Goal: Information Seeking & Learning: Check status

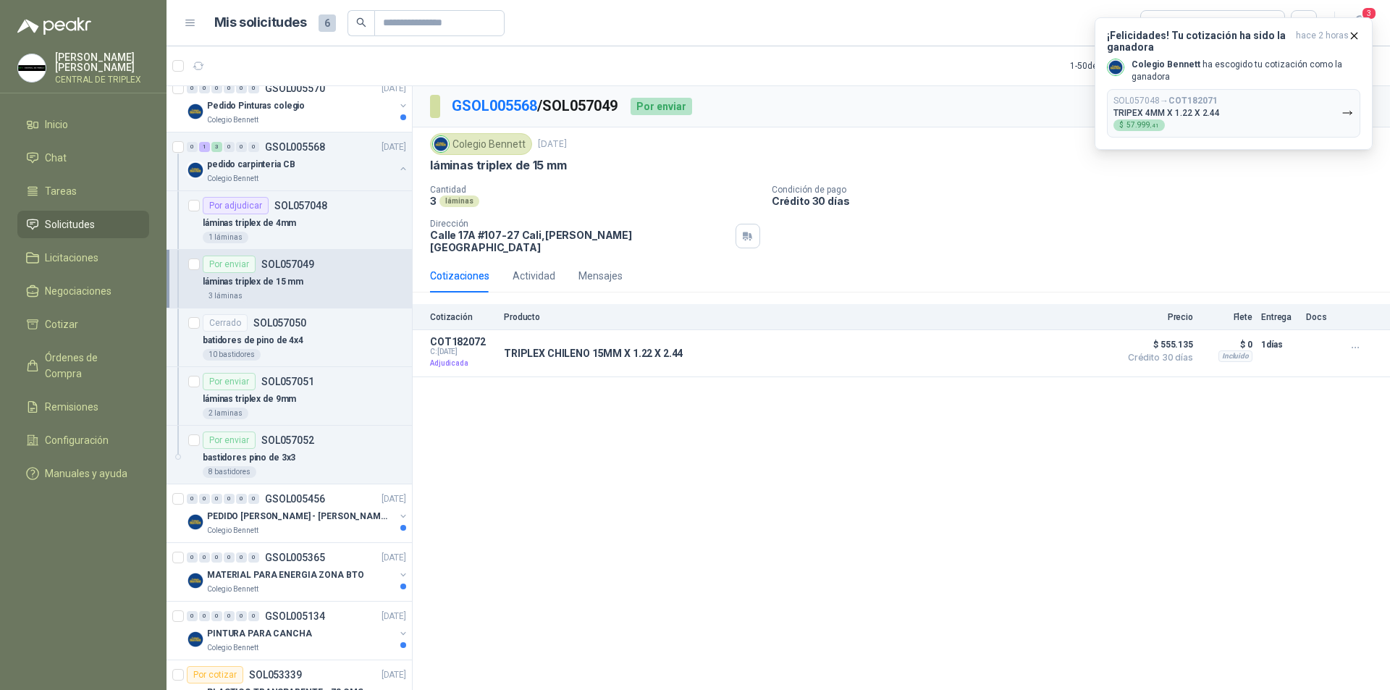
scroll to position [72, 0]
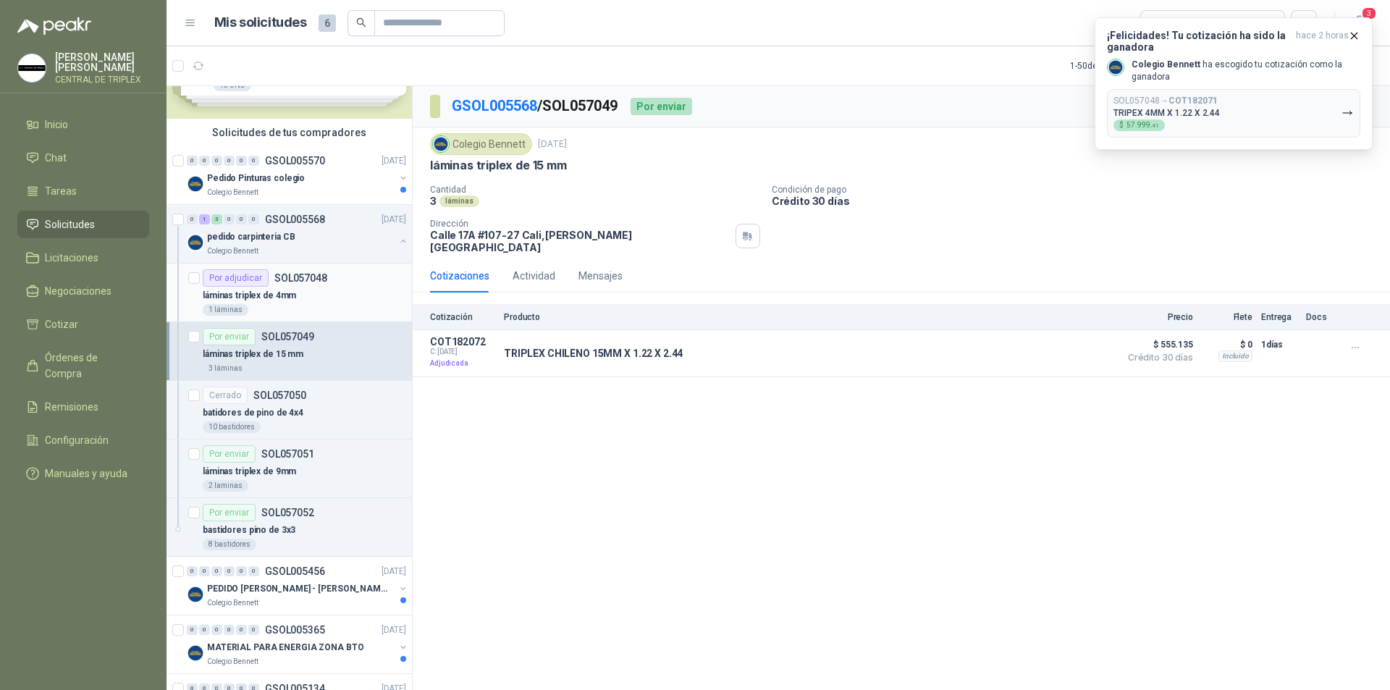
click at [292, 273] on p "SOL057048" at bounding box center [300, 278] width 53 height 10
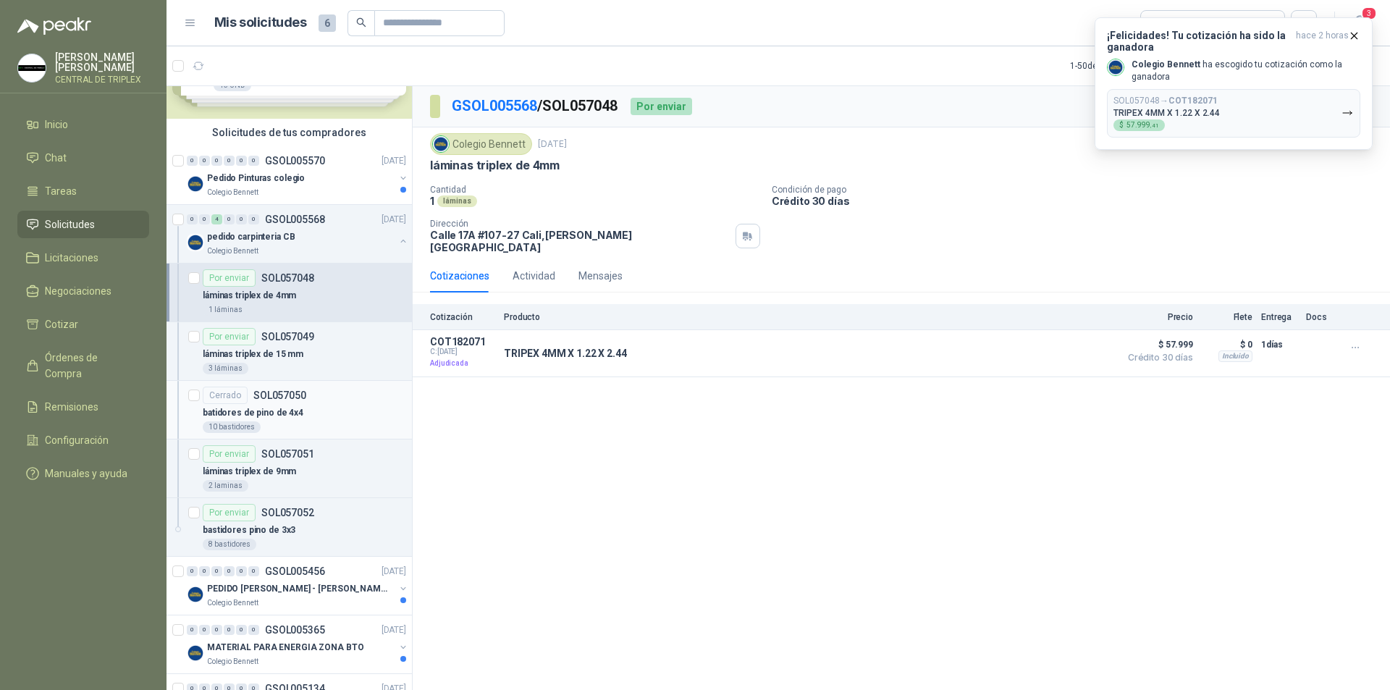
click at [309, 407] on div "batidores de pino de 4x4" at bounding box center [304, 412] width 203 height 17
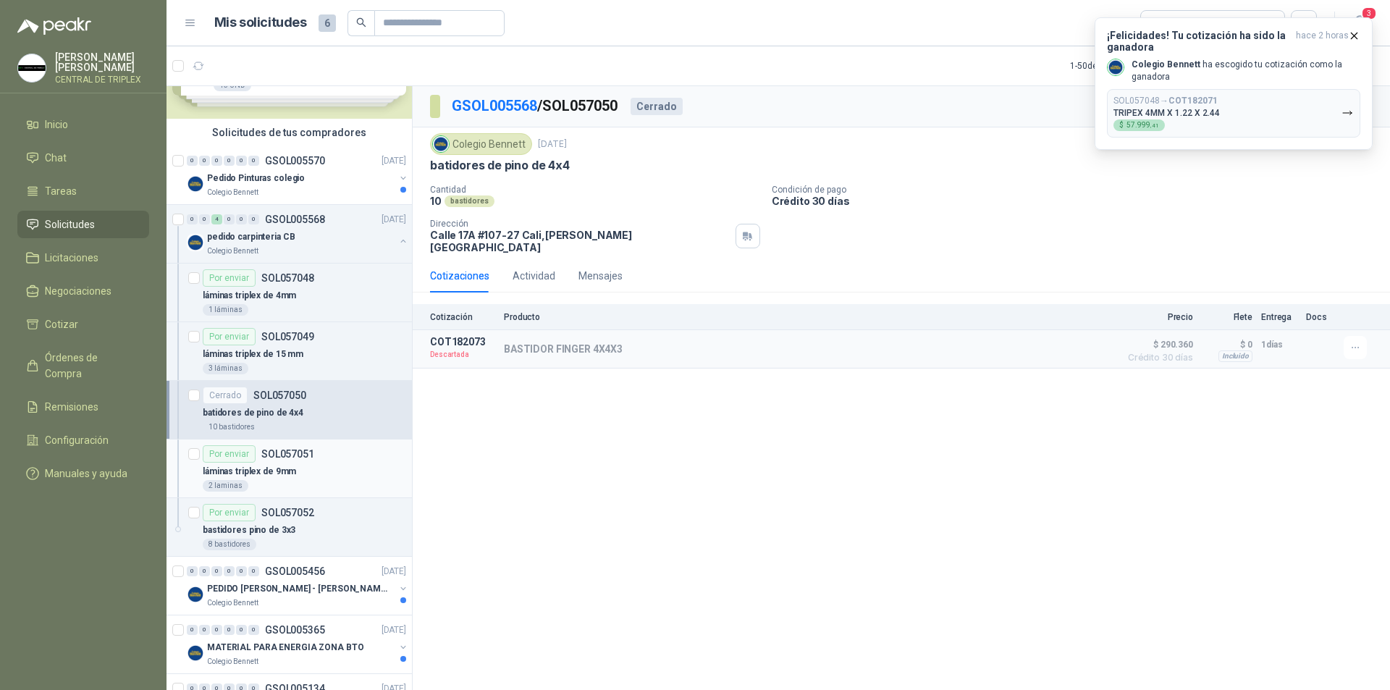
click at [296, 468] on div "láminas triplex de 9mm" at bounding box center [304, 471] width 203 height 17
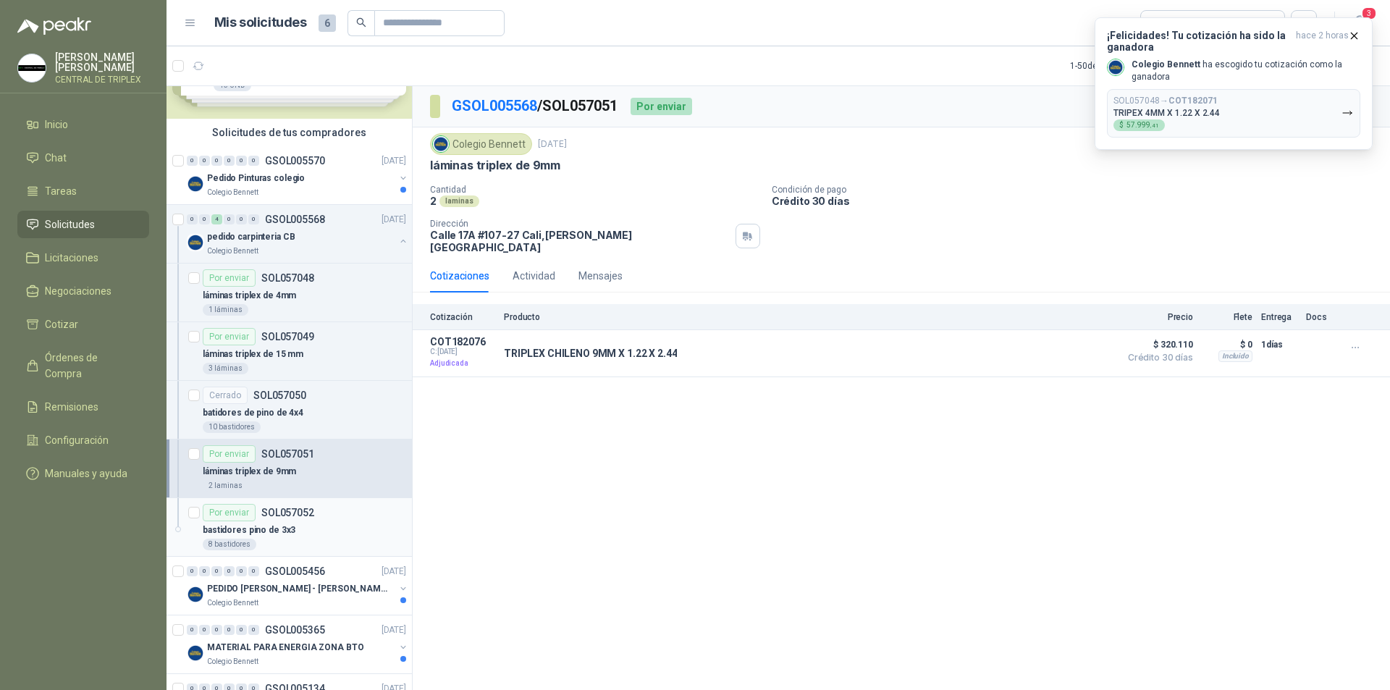
click at [313, 522] on div "bastidores pino de 3x3" at bounding box center [304, 529] width 203 height 17
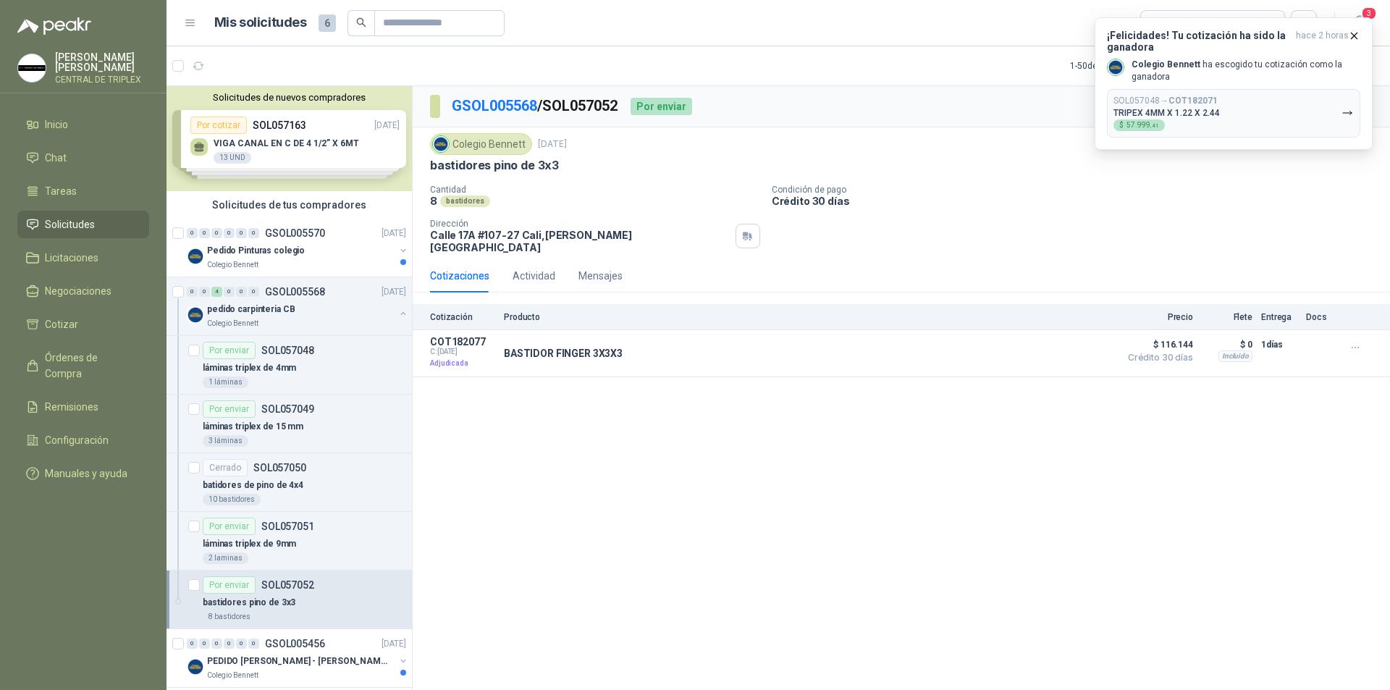
click at [267, 146] on div "Solicitudes de nuevos compradores Por cotizar SOL057163 [DATE] VIGA CANAL EN C …" at bounding box center [289, 138] width 245 height 105
